Goal: Find specific page/section: Find specific page/section

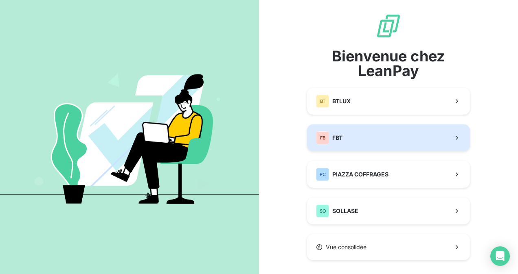
click at [347, 134] on button "FB FBT" at bounding box center [388, 138] width 163 height 27
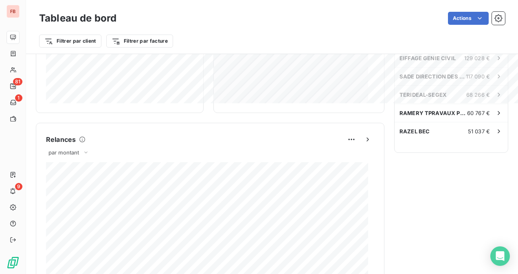
scroll to position [285, 0]
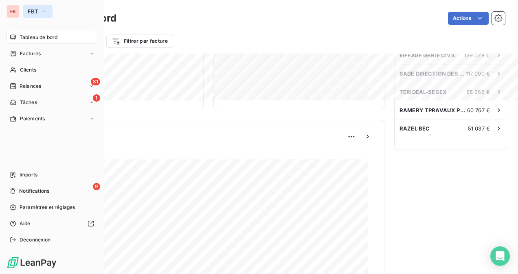
click at [37, 9] on span "FBT" at bounding box center [33, 11] width 10 height 7
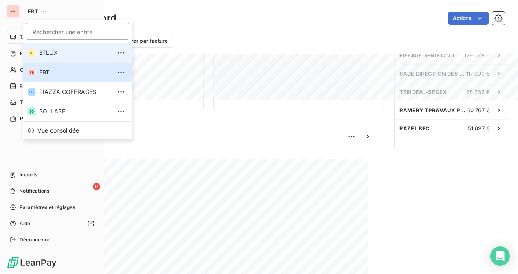
click at [58, 52] on span "BTLUX" at bounding box center [75, 53] width 72 height 8
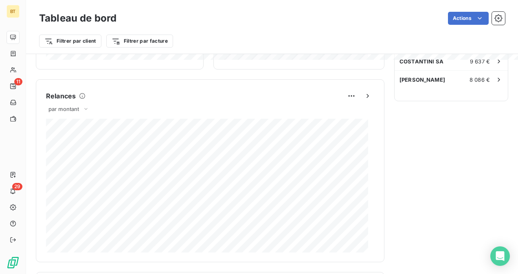
scroll to position [285, 0]
